Goal: Complete application form

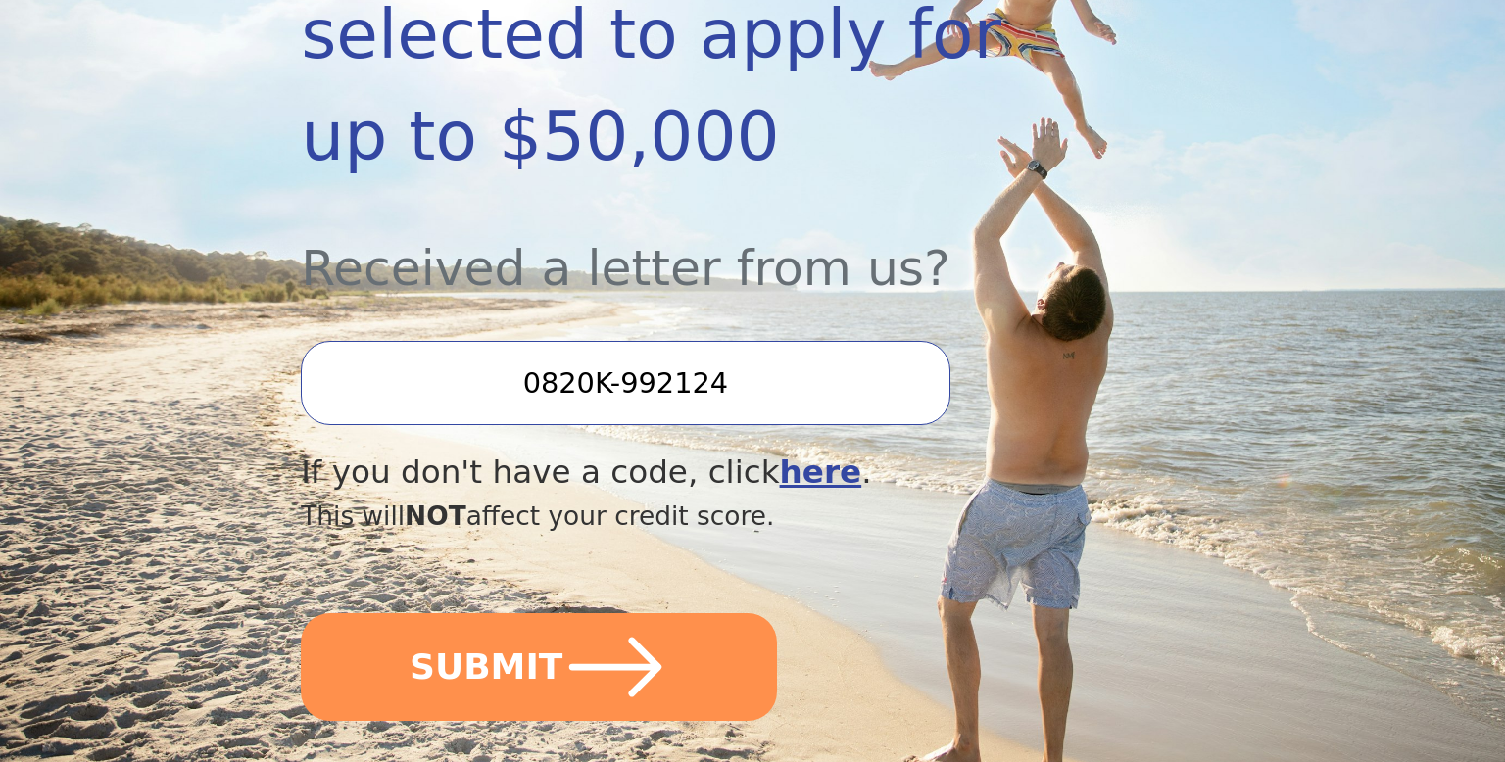
scroll to position [556, 0]
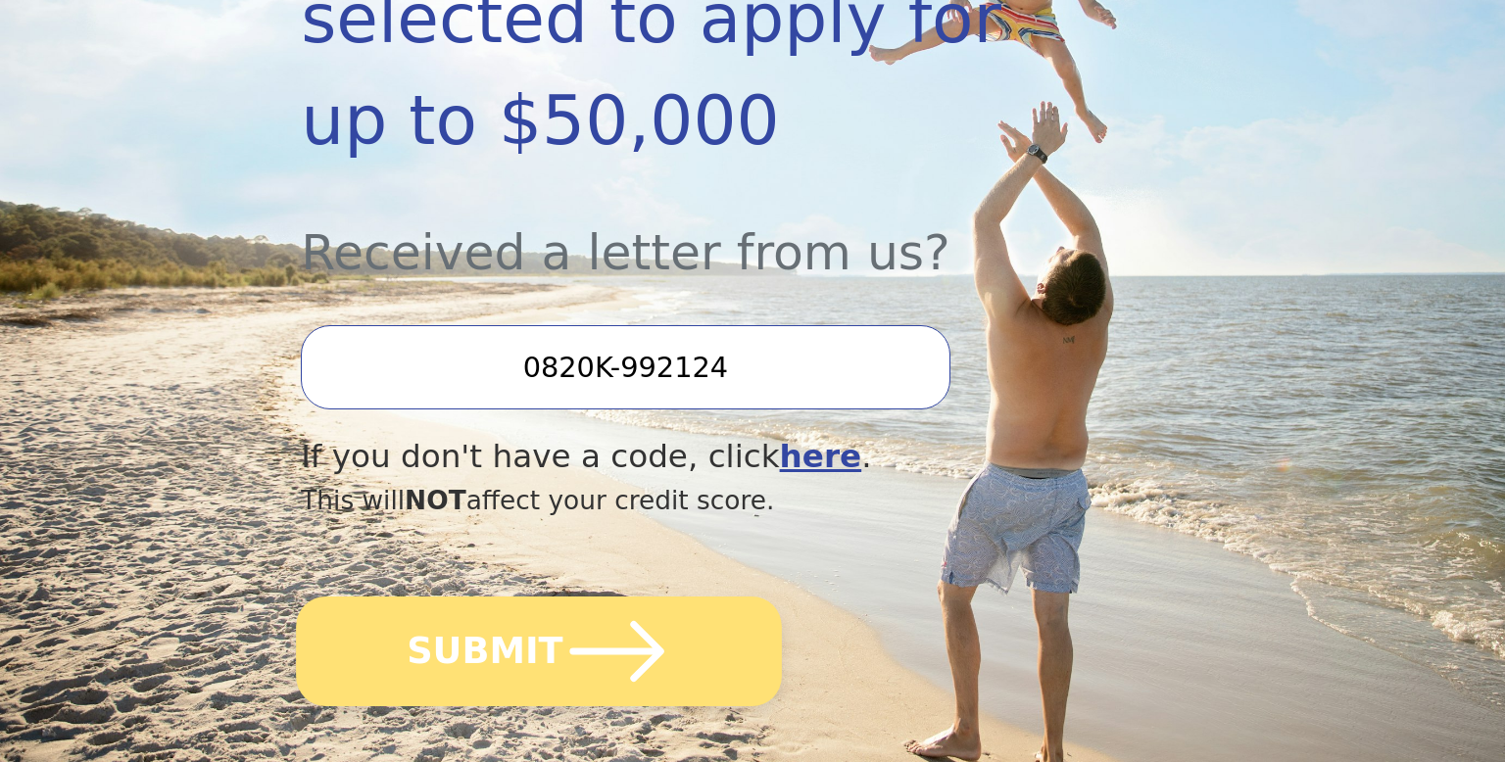
click at [591, 599] on icon "submit" at bounding box center [618, 652] width 108 height 108
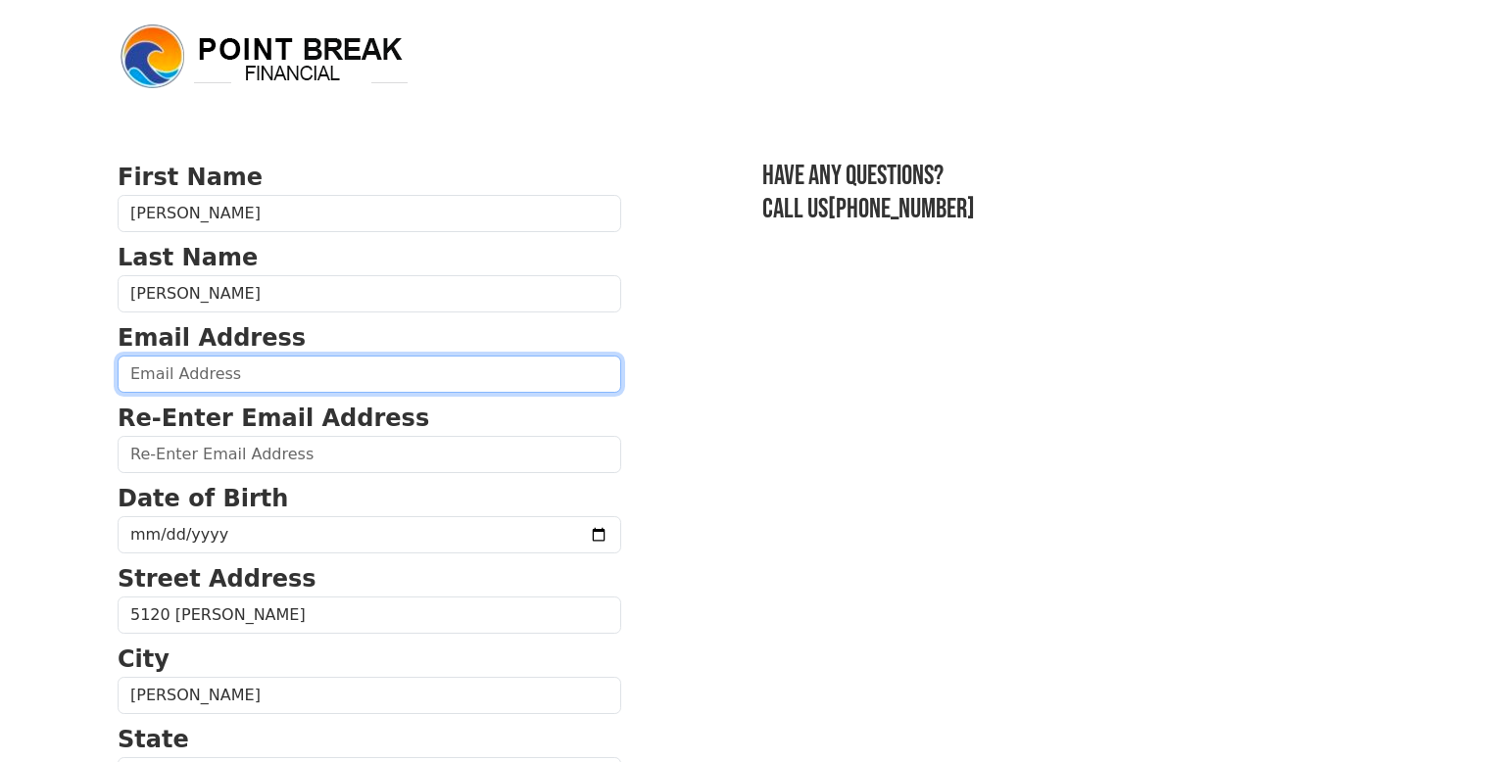
click at [244, 382] on input "email" at bounding box center [370, 374] width 504 height 37
type input "Tracydixon8221@gmail.com"
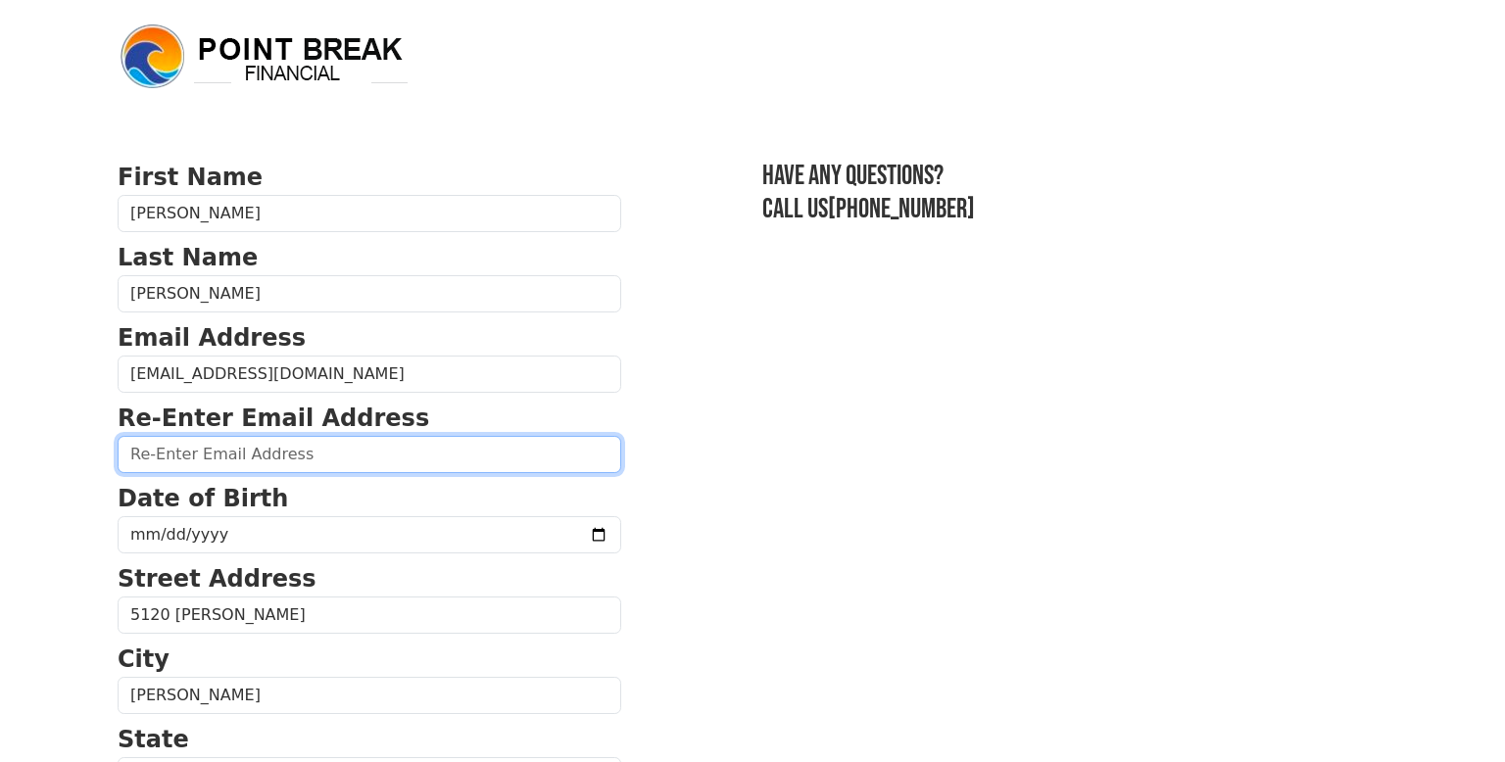
click at [234, 458] on input "email" at bounding box center [370, 454] width 504 height 37
type input "Tracydixon8221@gmail.com"
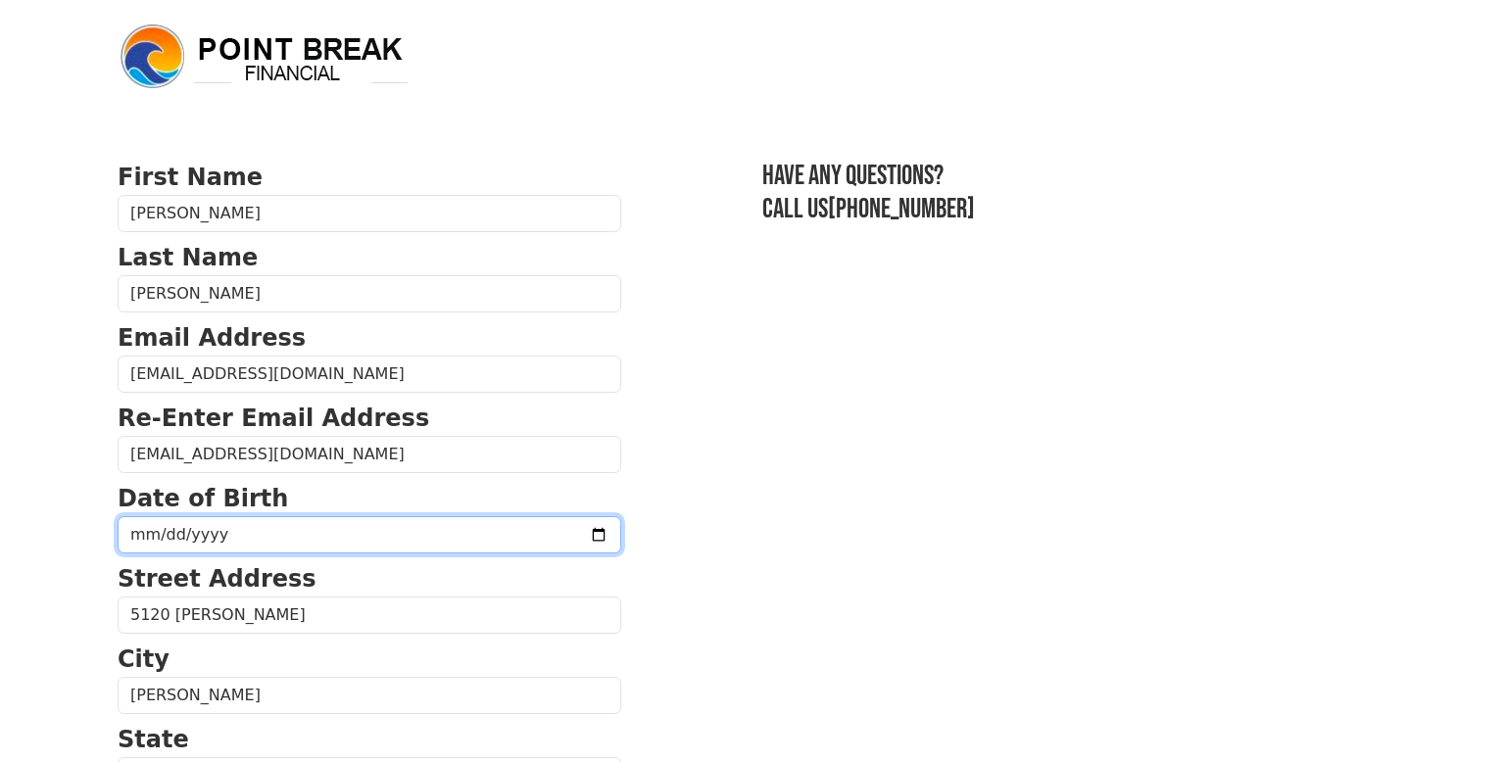
click at [163, 535] on input "date" at bounding box center [370, 534] width 504 height 37
click at [155, 530] on input "date" at bounding box center [370, 534] width 504 height 37
click at [142, 536] on input "date" at bounding box center [370, 534] width 504 height 37
type input "1973-12-12"
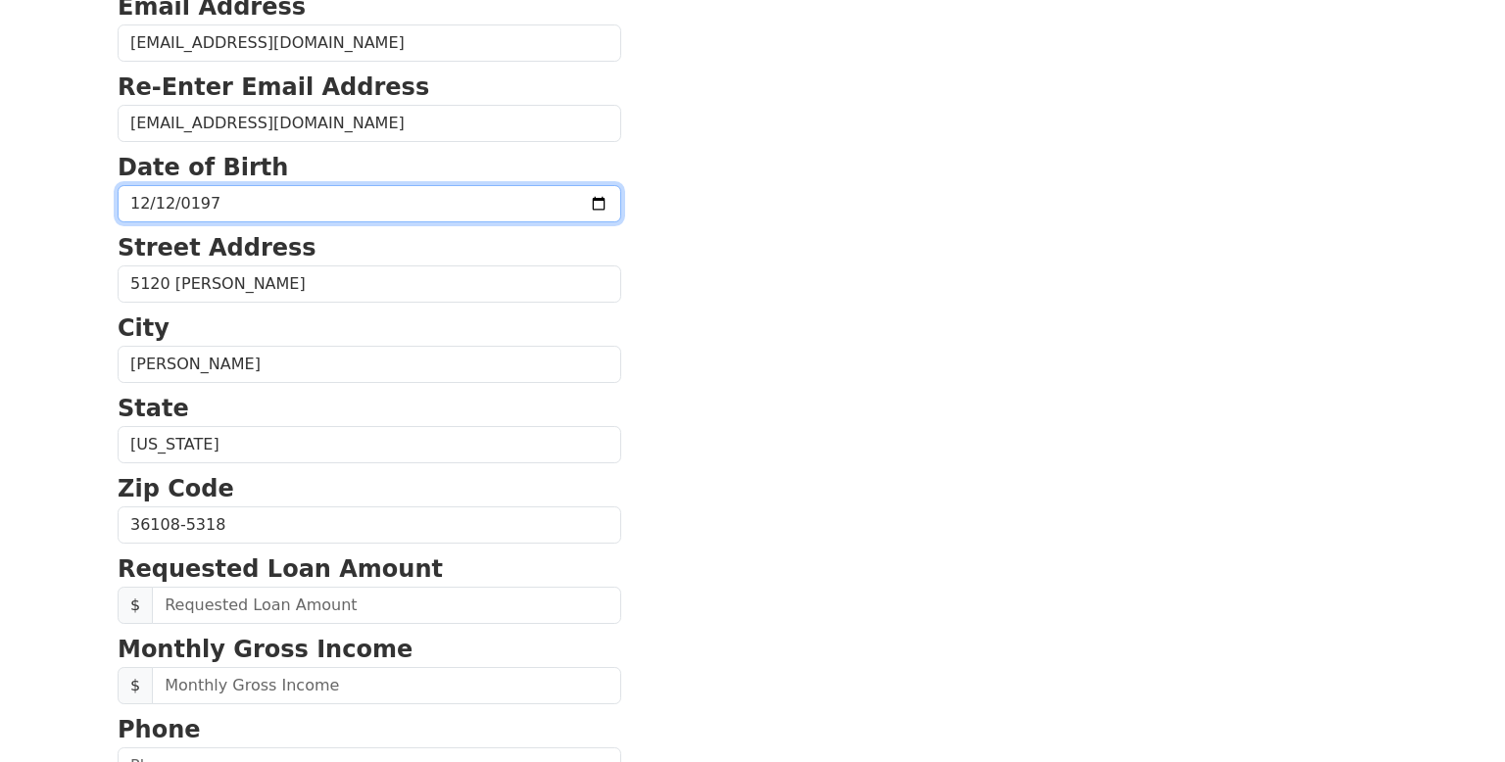
scroll to position [340, 0]
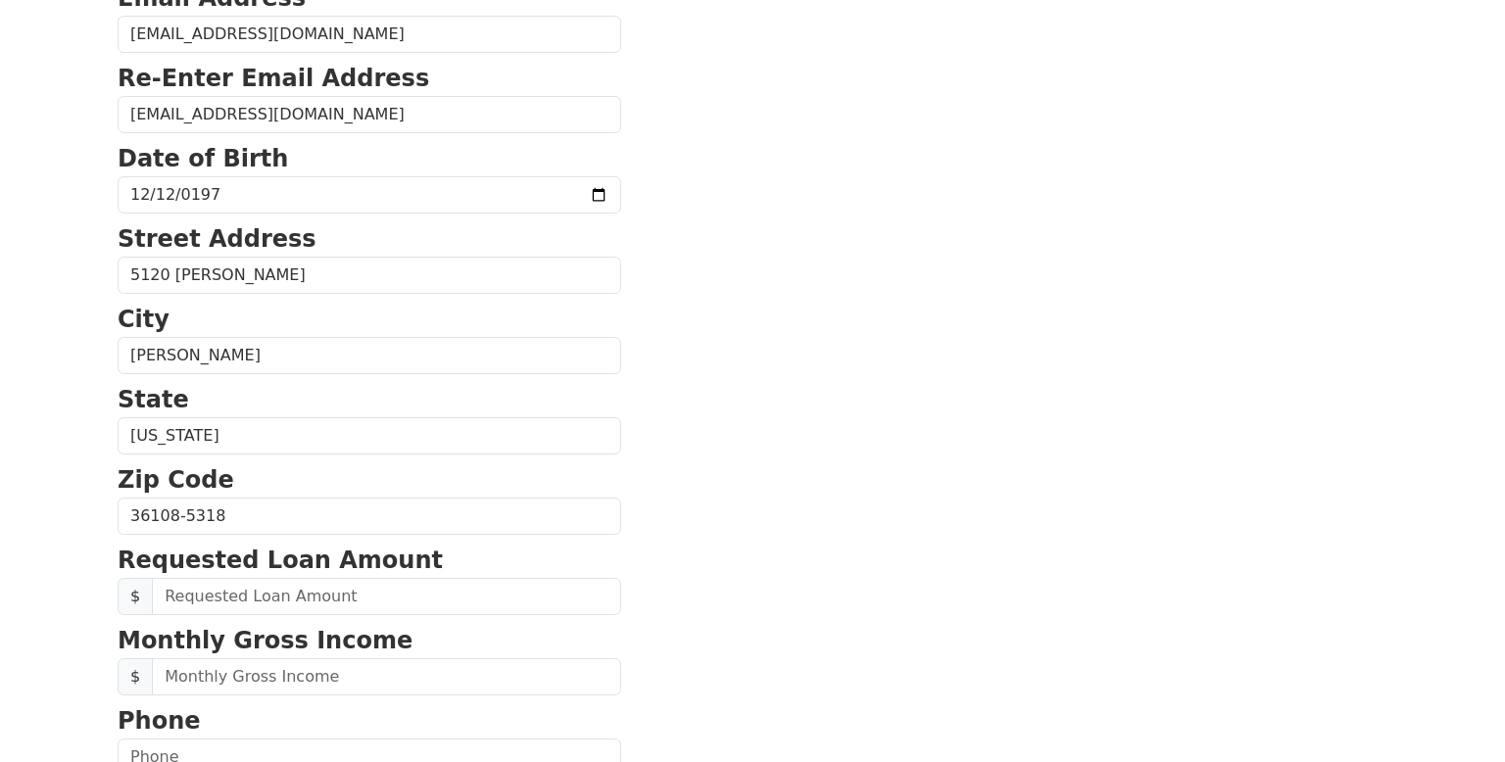
click at [698, 292] on section "First Name Tracy Last Name Dixon Email Address Tracydixon8221@gmail.com Re-Ente…" at bounding box center [753, 518] width 1270 height 1397
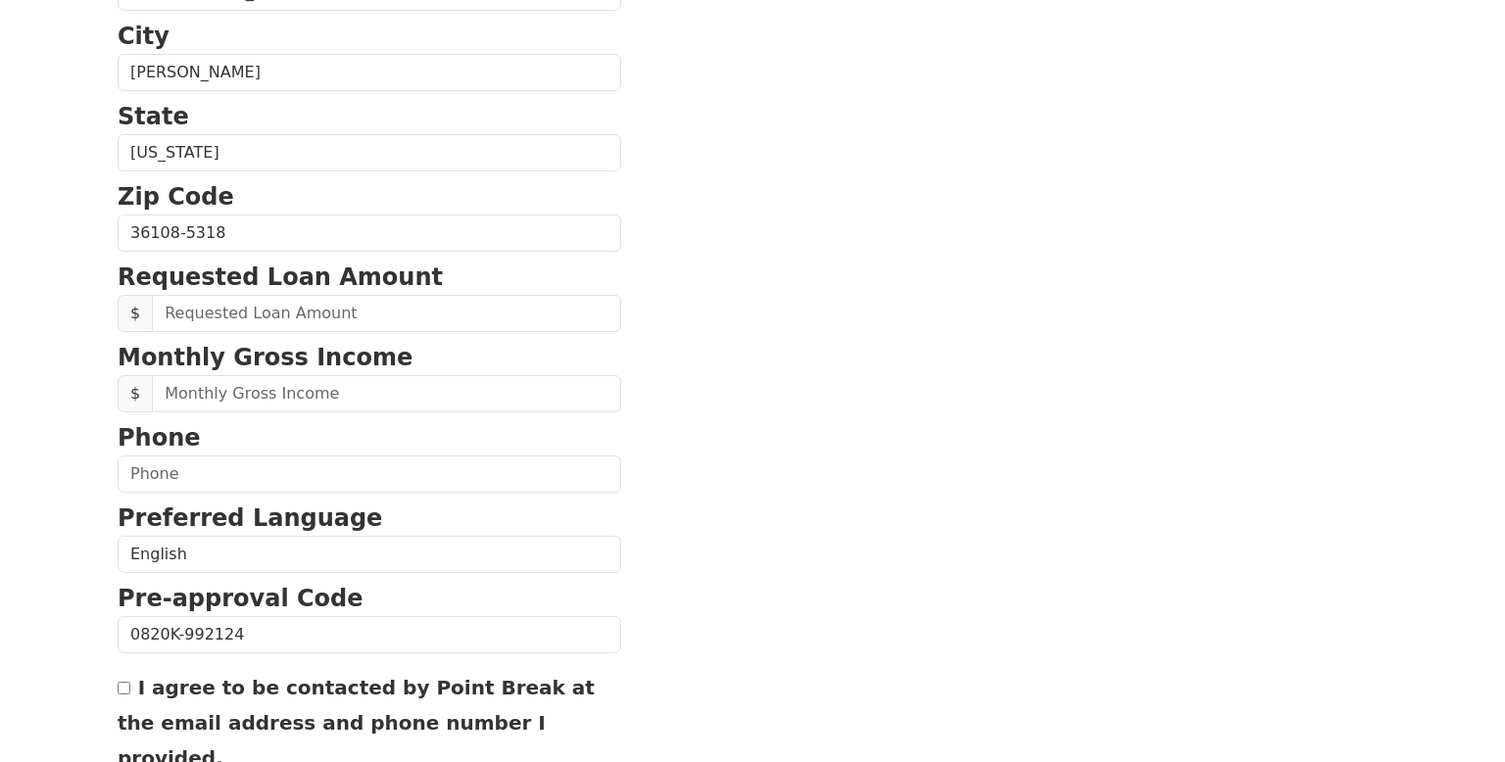
scroll to position [623, 0]
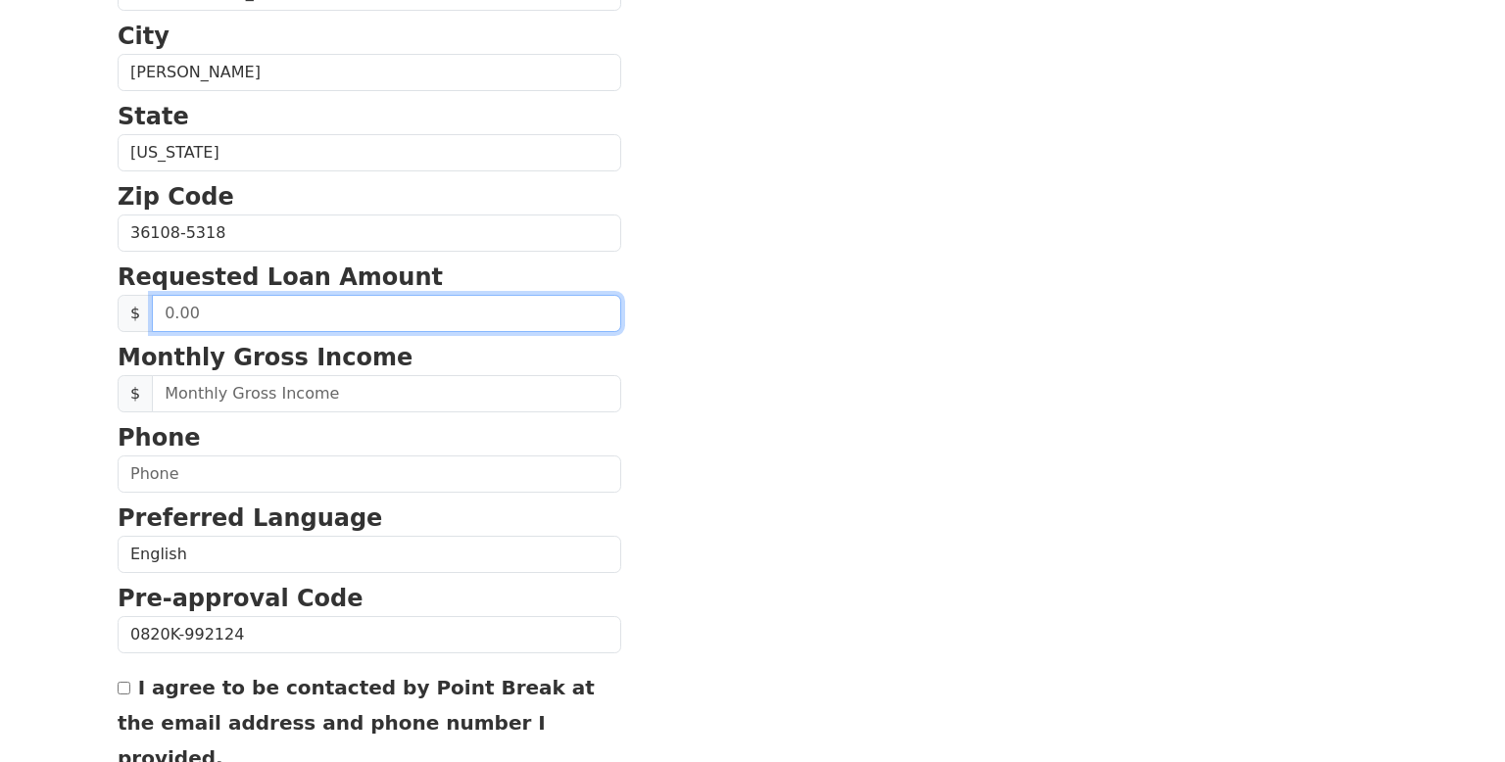
click at [209, 311] on input "text" at bounding box center [386, 313] width 469 height 37
type input "3,000.00"
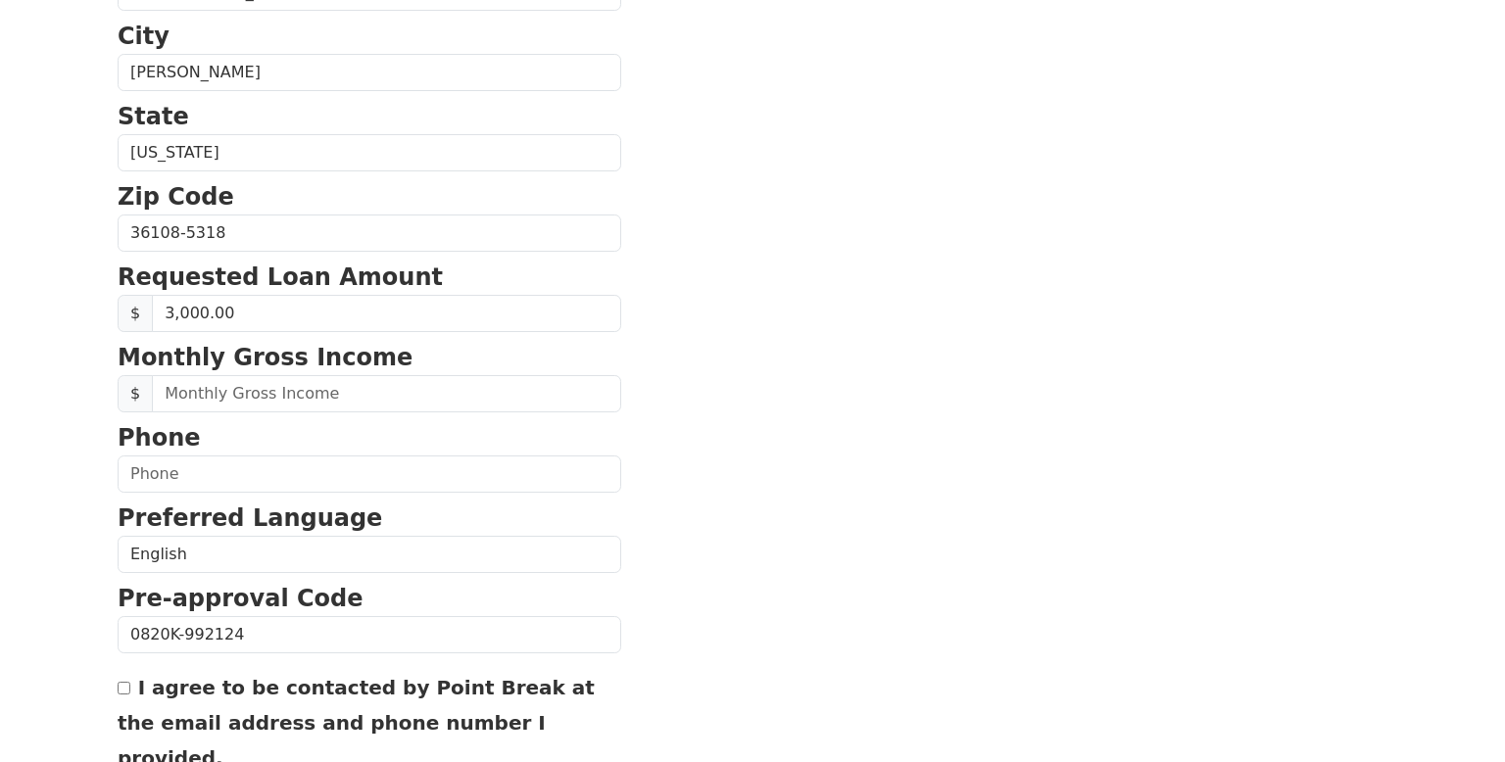
click at [618, 366] on section "First Name Tracy Last Name Dixon Email Address Tracydixon8221@gmail.com Re-Ente…" at bounding box center [753, 234] width 1270 height 1397
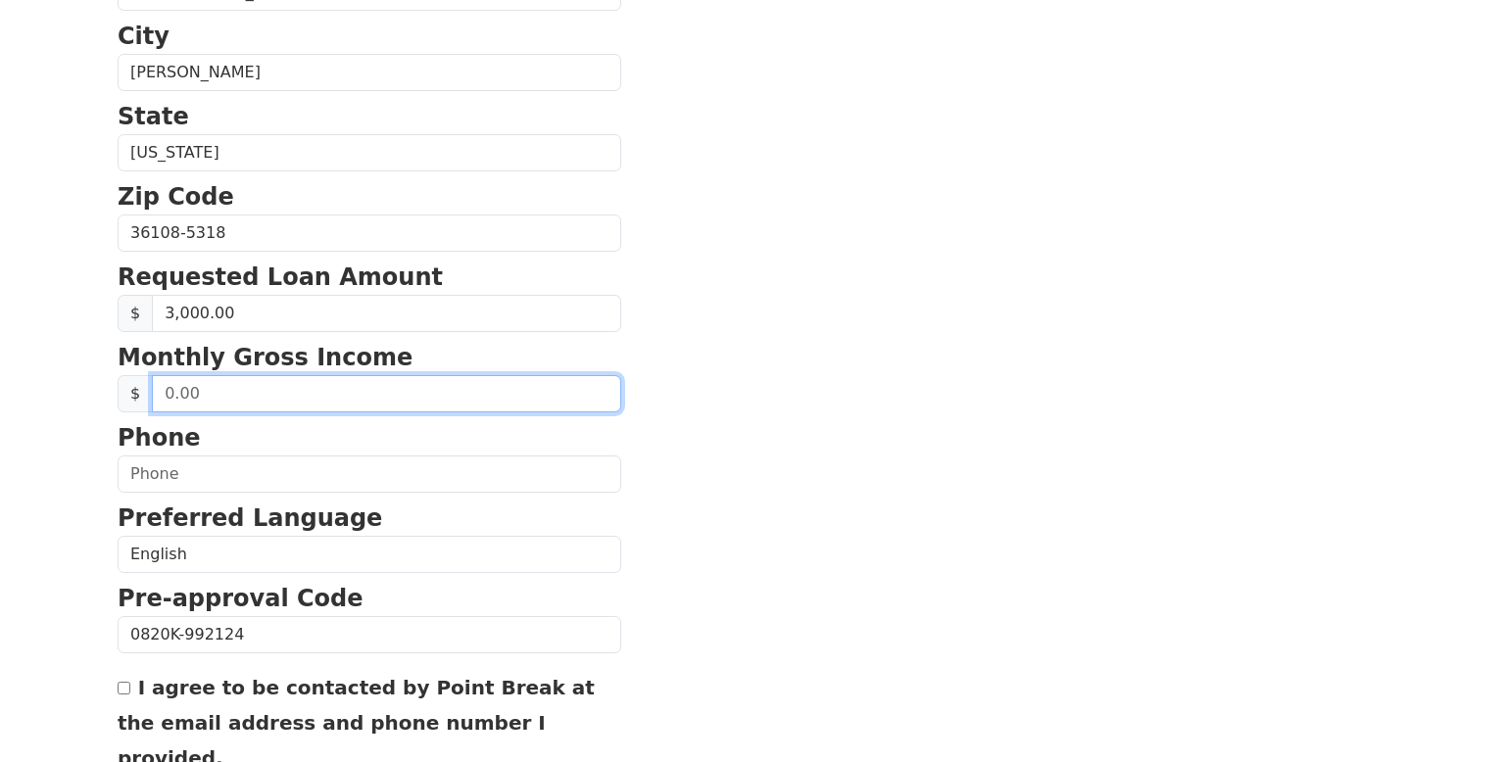
click at [215, 392] on input "text" at bounding box center [386, 393] width 469 height 37
type input "2,800.00"
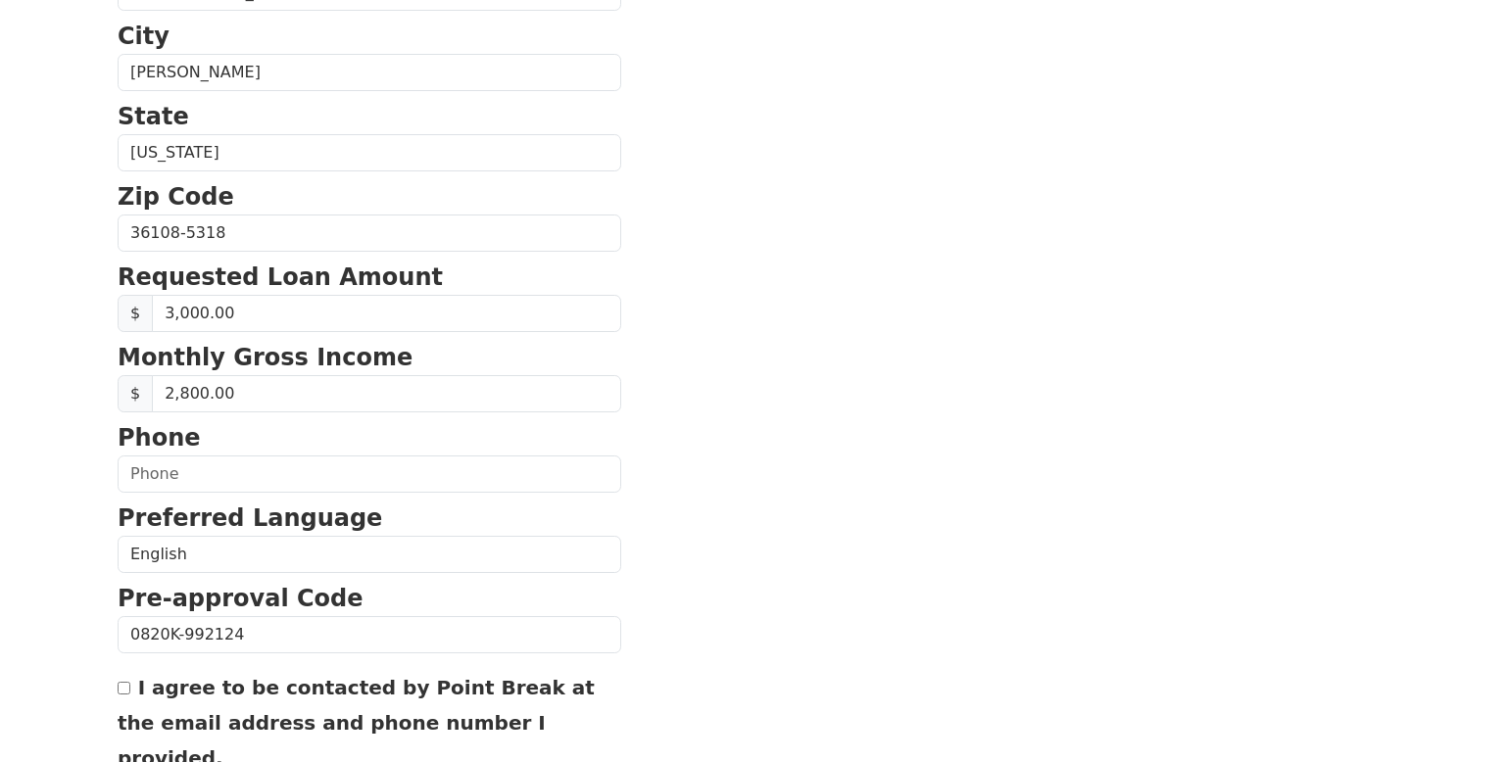
click at [626, 427] on section "First Name Tracy Last Name Dixon Email Address Tracydixon8221@gmail.com Re-Ente…" at bounding box center [753, 234] width 1270 height 1397
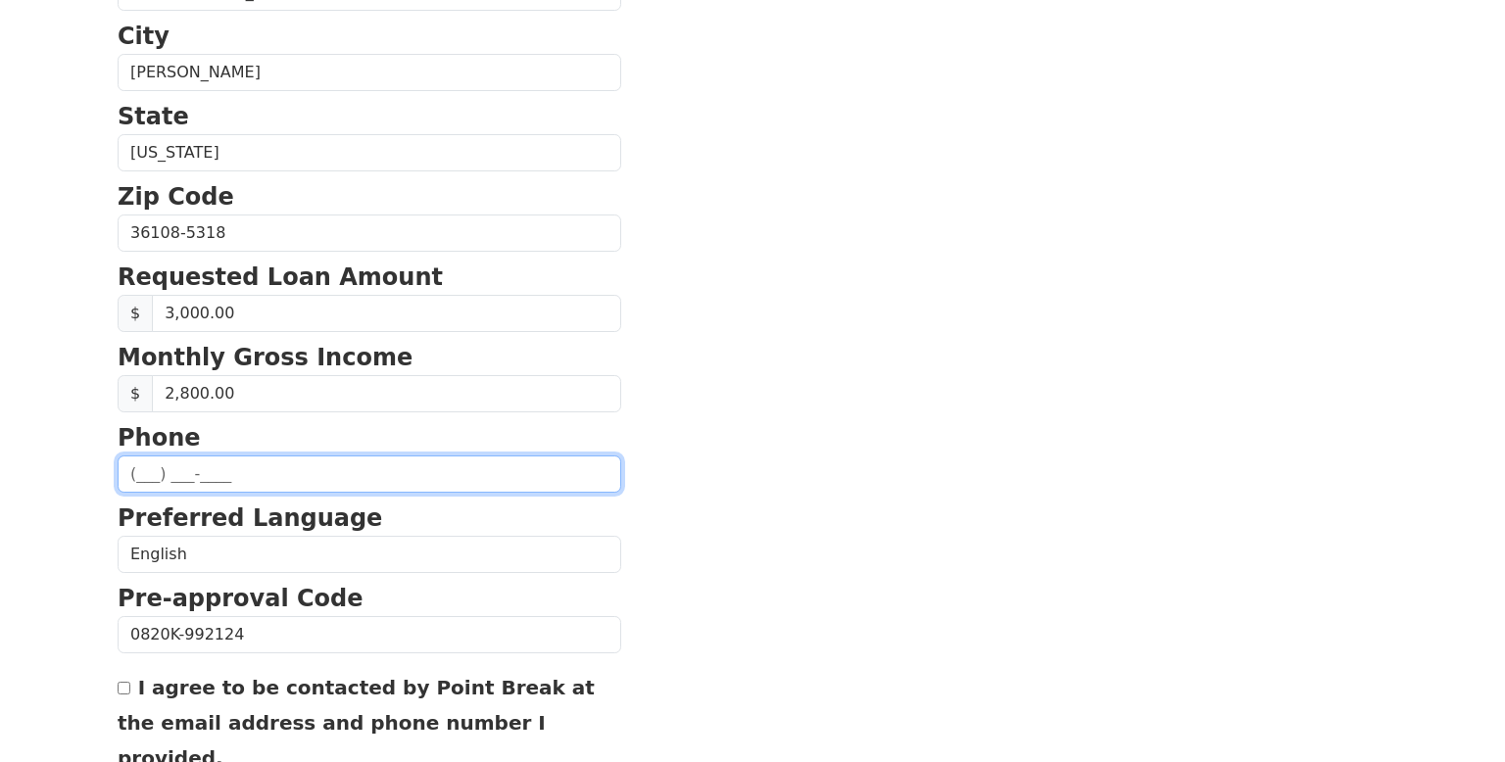
click at [224, 466] on input "text" at bounding box center [370, 474] width 504 height 37
type input "(334) 450-4615"
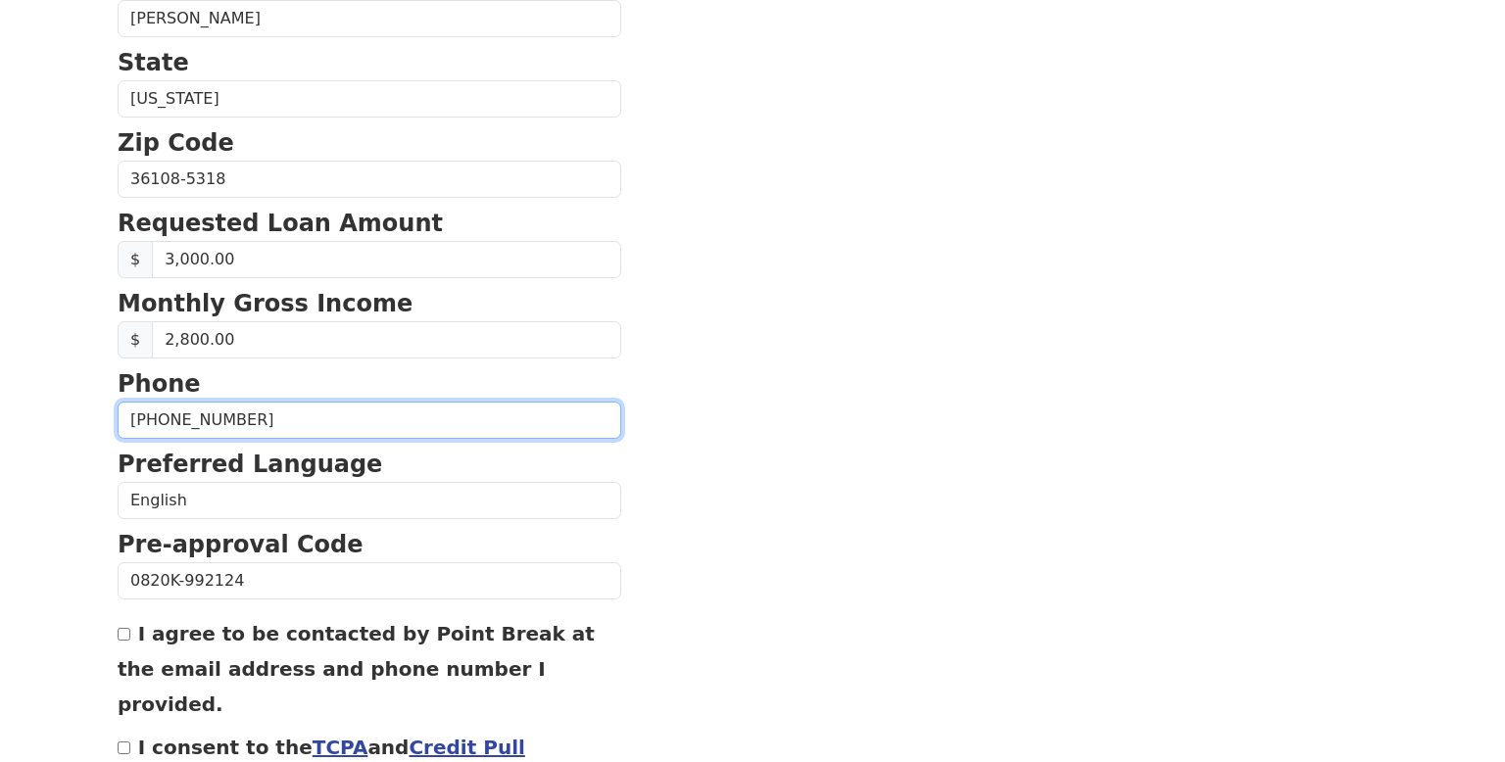
scroll to position [789, 0]
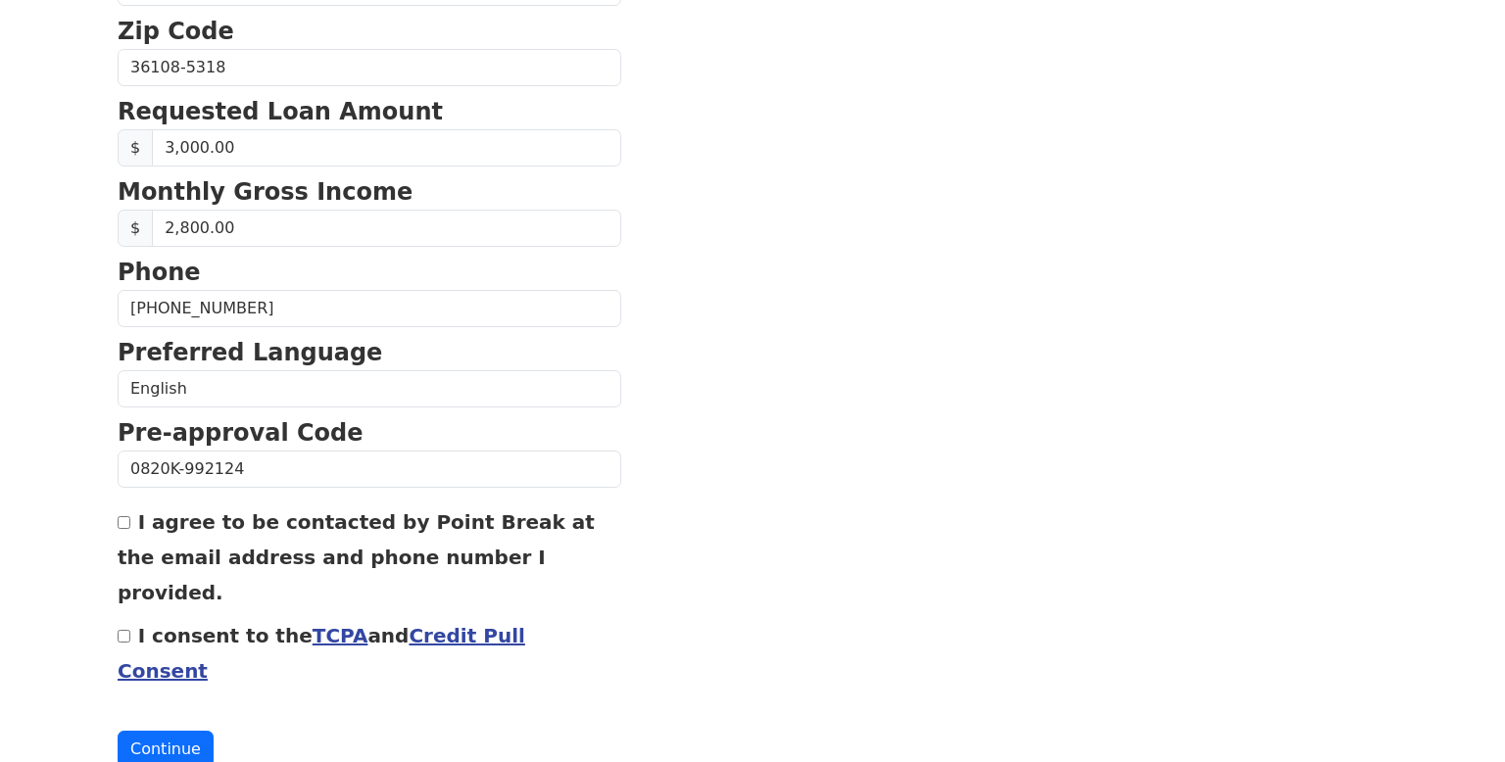
click at [126, 519] on input "I agree to be contacted by Point Break at the email address and phone number I …" at bounding box center [124, 522] width 13 height 13
checkbox input "true"
click at [125, 630] on input "I consent to the TCPA and Credit Pull Consent" at bounding box center [124, 636] width 13 height 13
checkbox input "true"
click at [169, 731] on button "Continue" at bounding box center [166, 749] width 96 height 37
